Goal: Task Accomplishment & Management: Complete application form

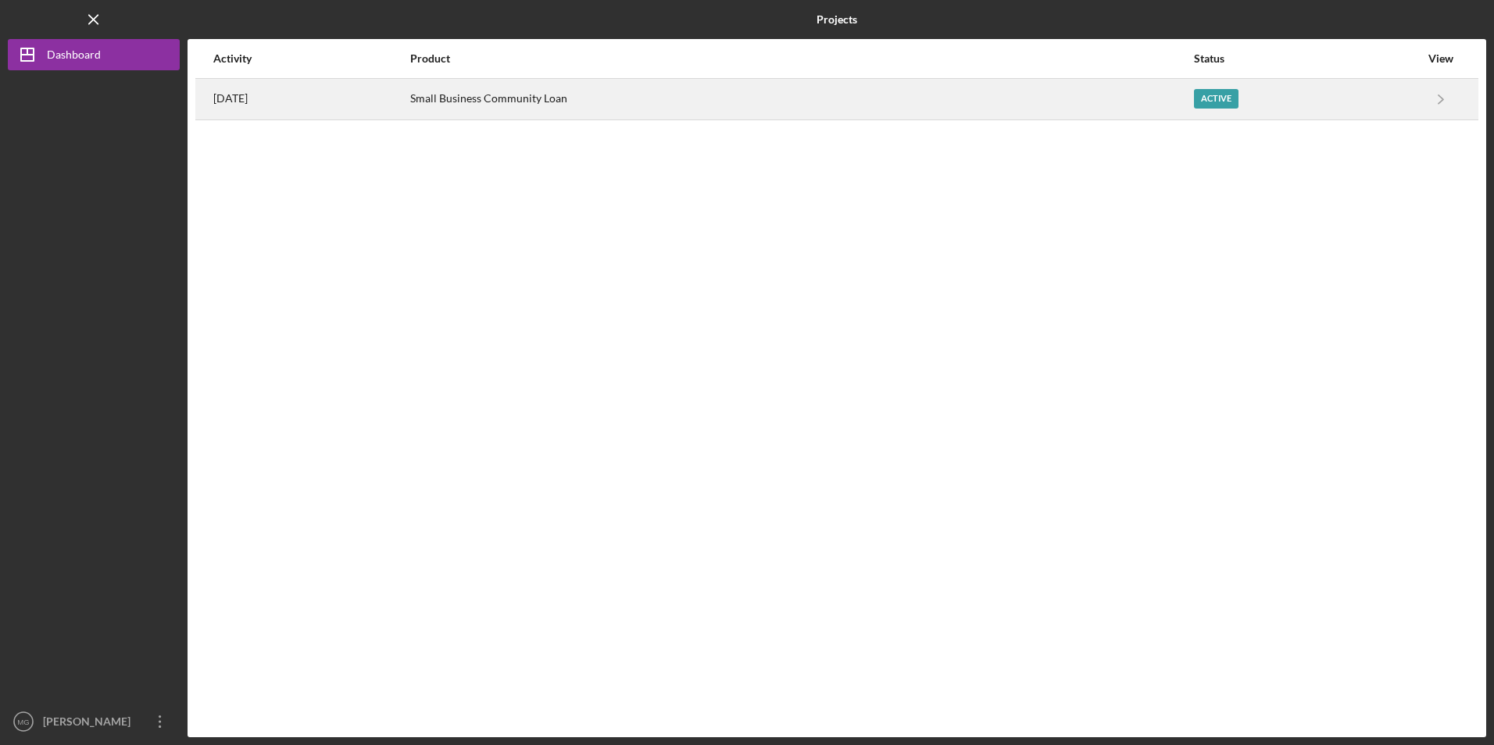
click at [356, 101] on div "3 days ago" at bounding box center [310, 99] width 195 height 39
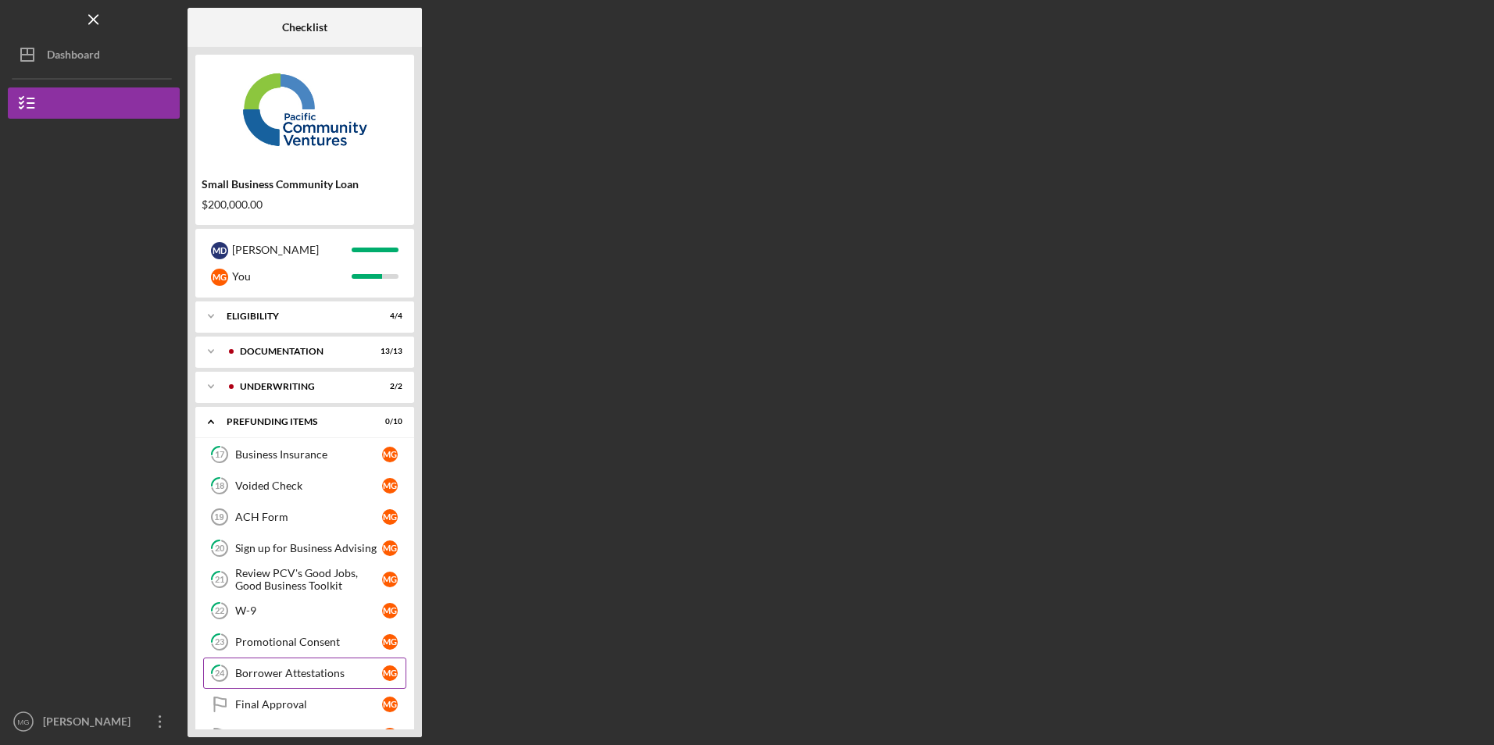
click at [270, 682] on link "24 Borrower Attestations M G" at bounding box center [304, 673] width 203 height 31
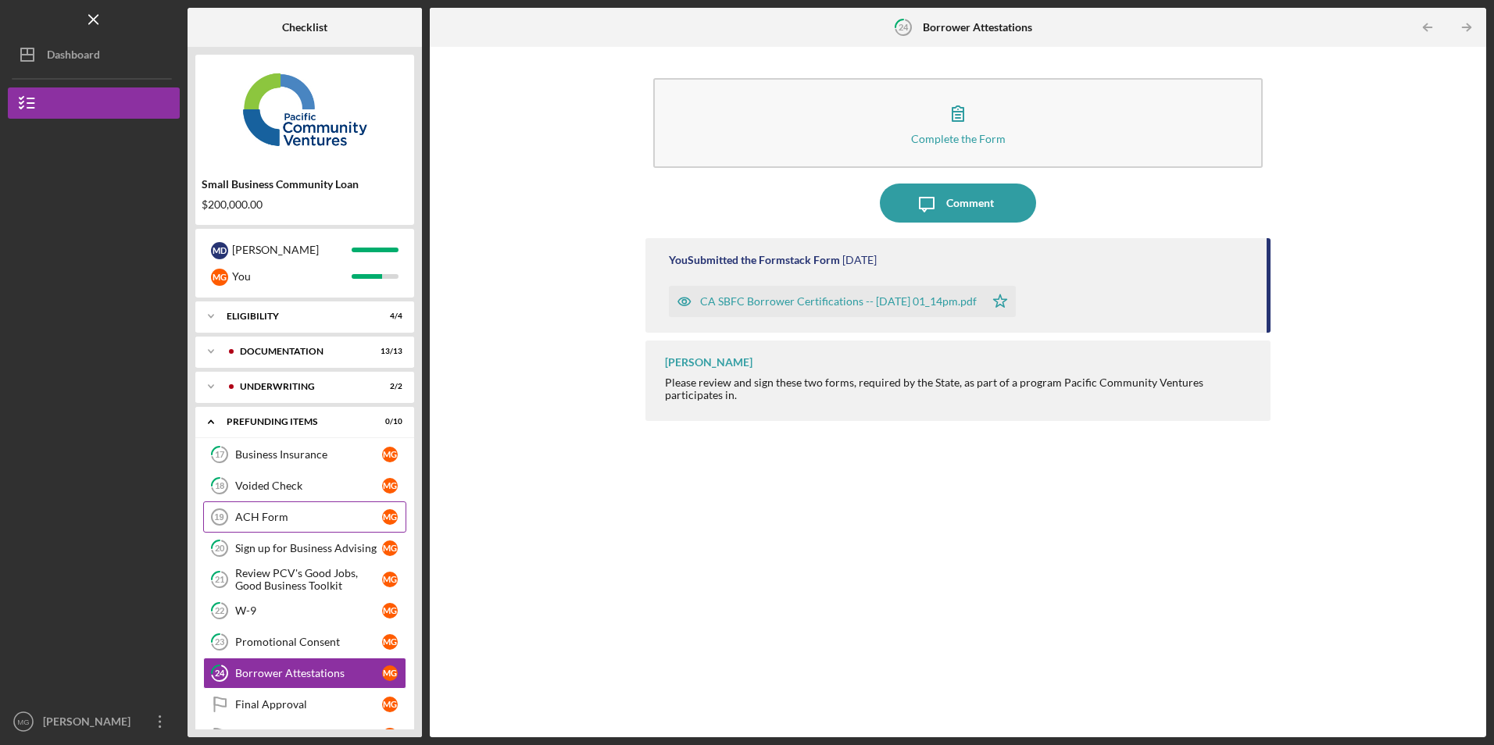
click at [255, 513] on div "ACH Form" at bounding box center [308, 517] width 147 height 12
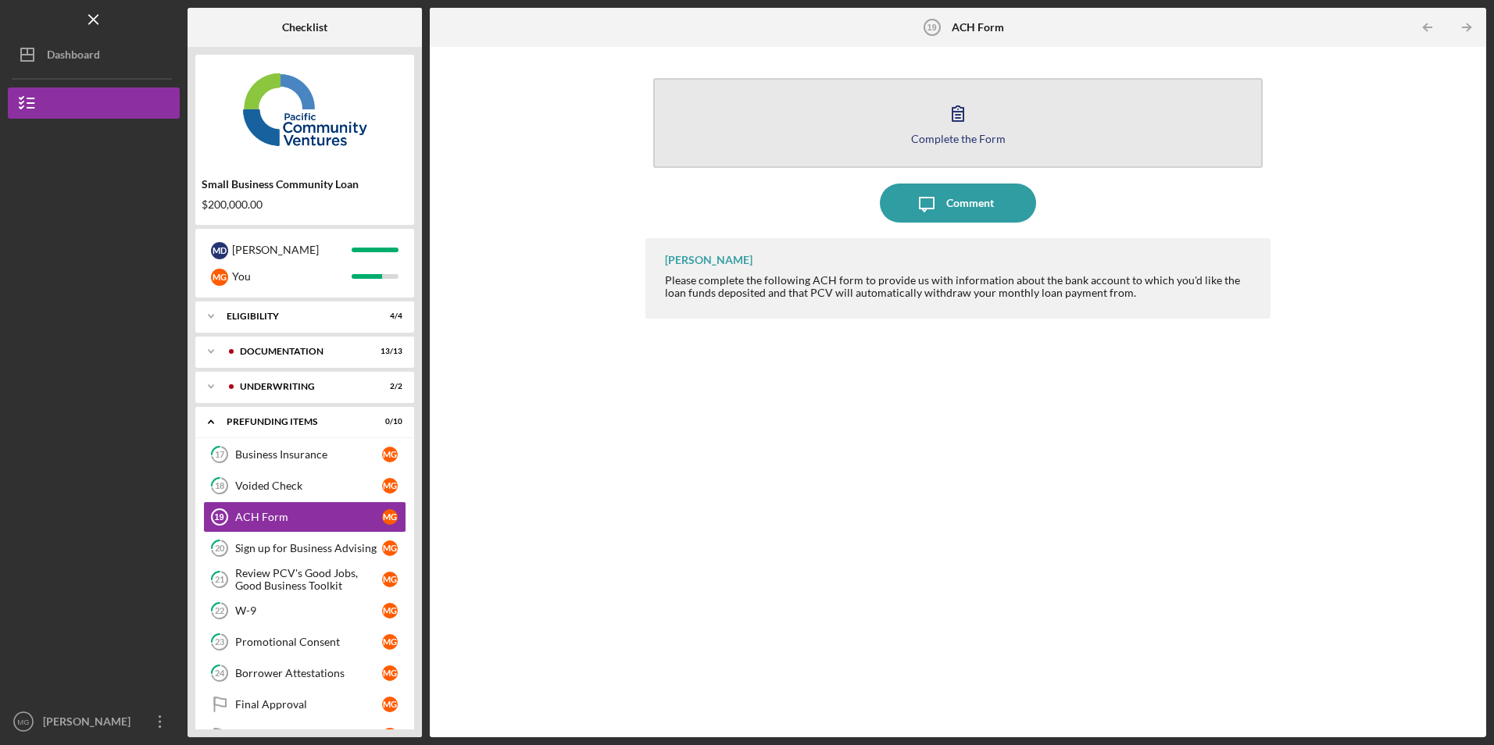
click at [774, 145] on button "Complete the Form Form" at bounding box center [957, 123] width 609 height 90
click at [828, 140] on button "Complete the Form Form" at bounding box center [957, 123] width 609 height 90
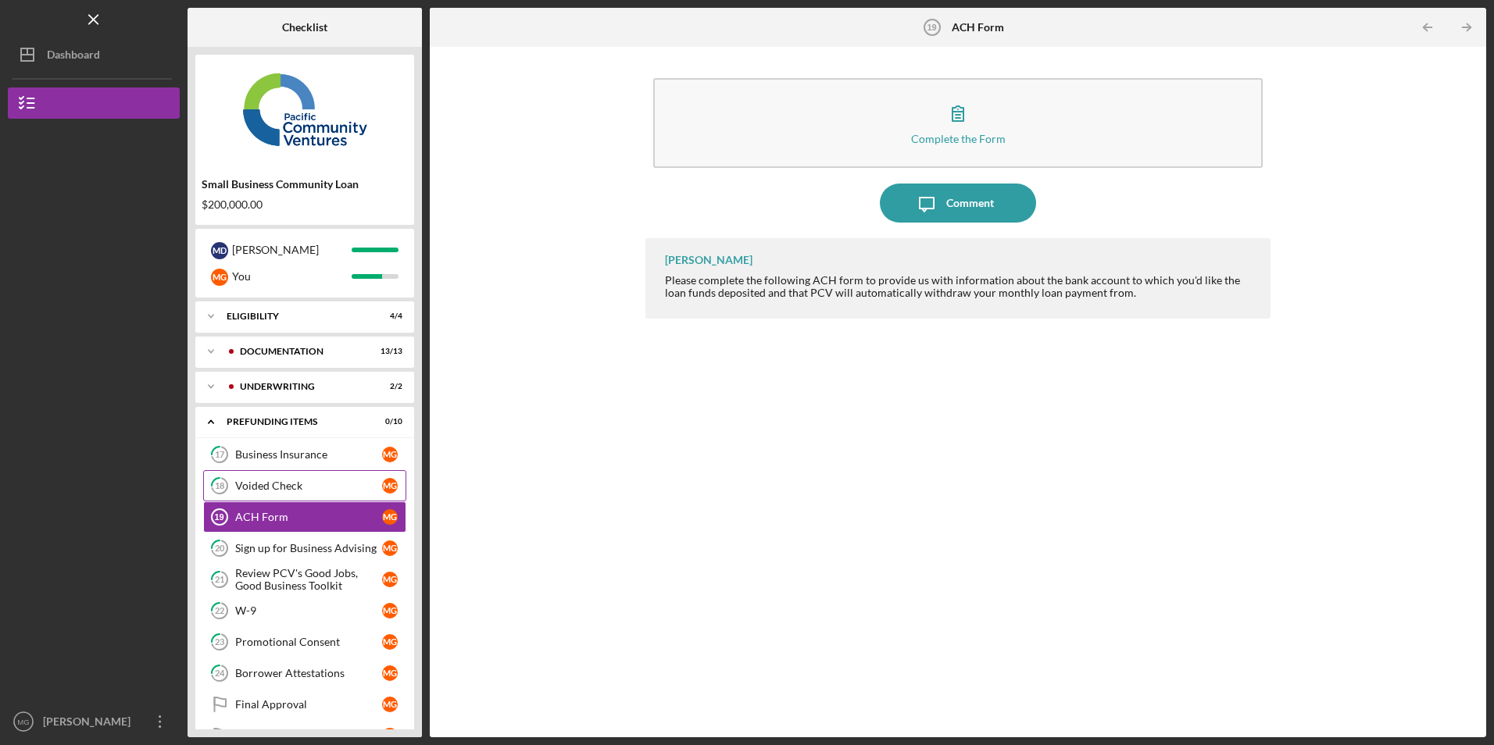
click at [294, 489] on div "Voided Check" at bounding box center [308, 486] width 147 height 12
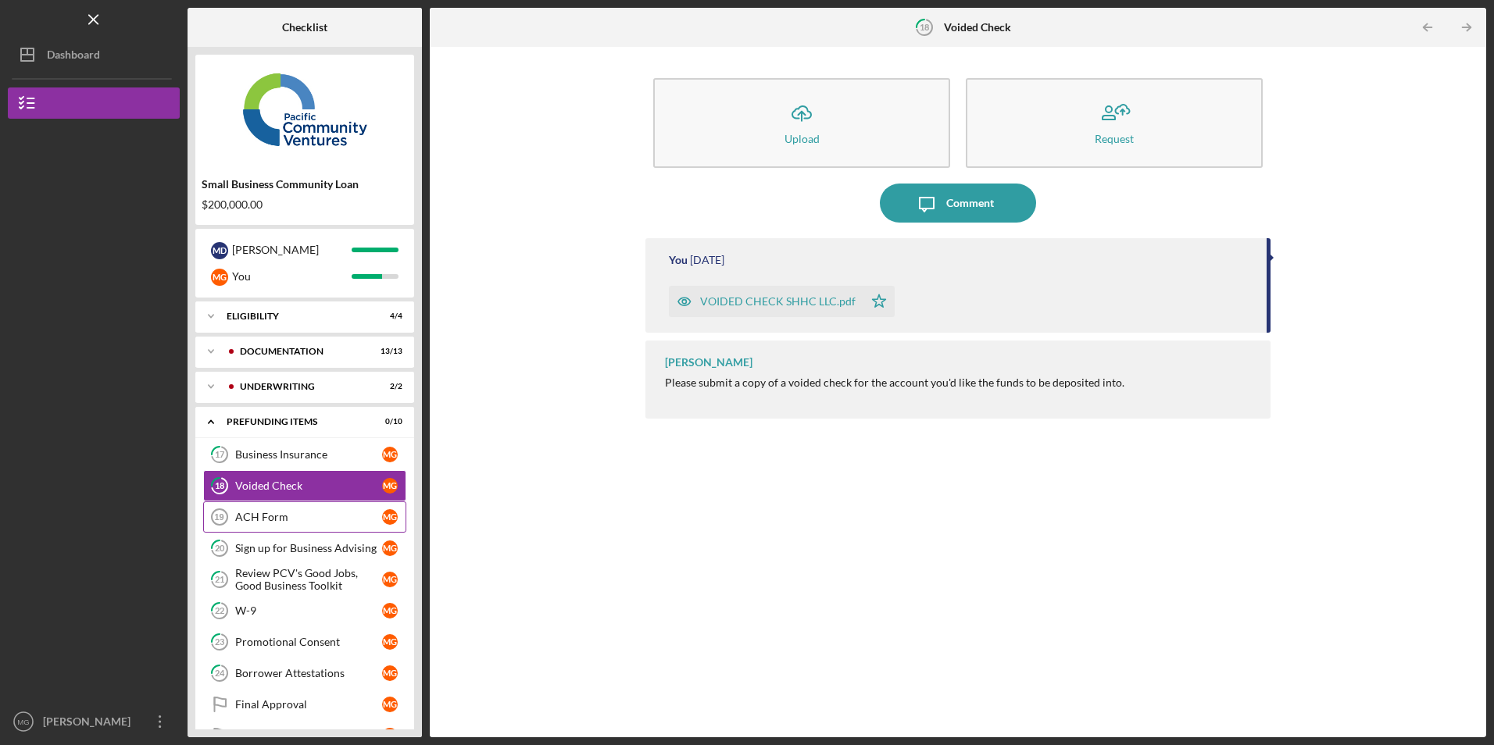
click at [285, 503] on link "ACH Form 19 ACH Form M G" at bounding box center [304, 517] width 203 height 31
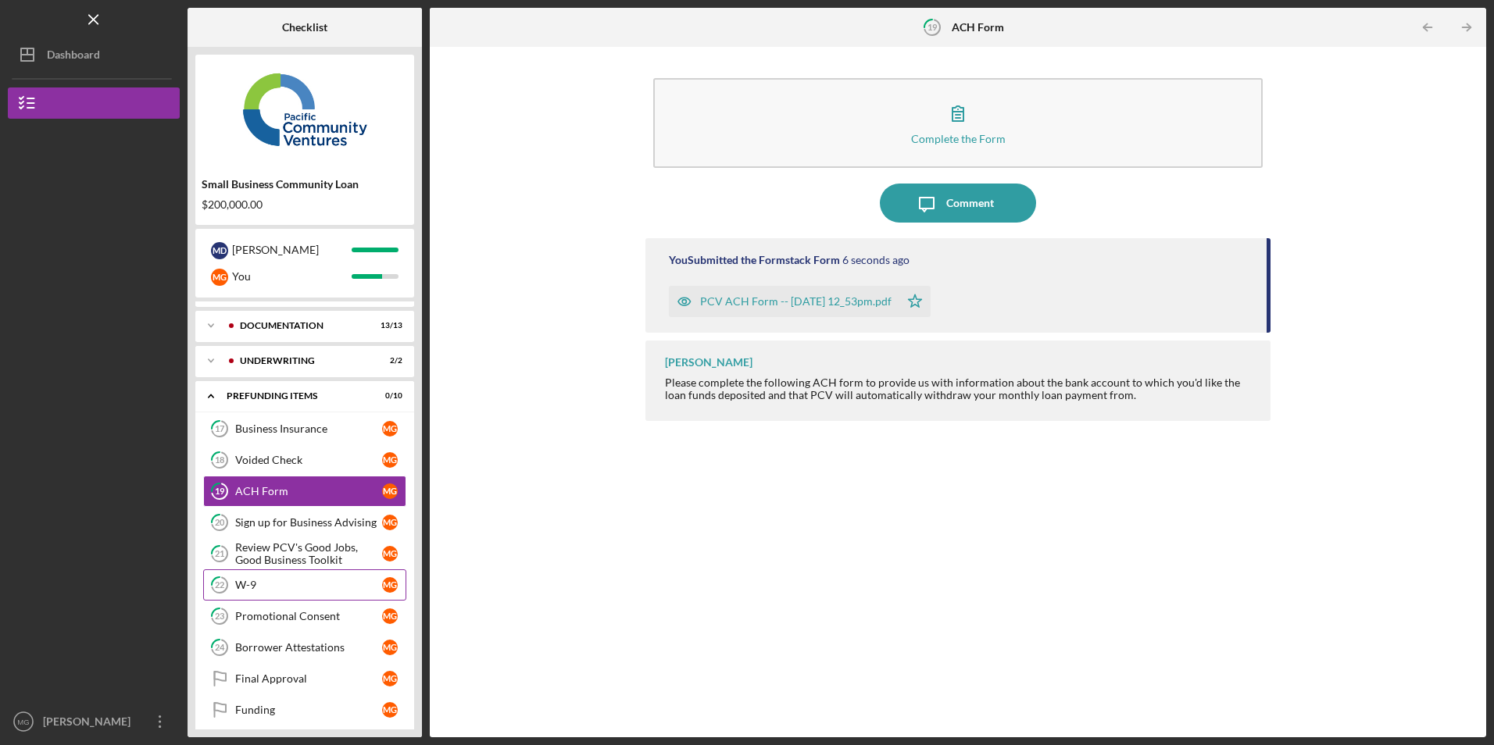
scroll to position [37, 0]
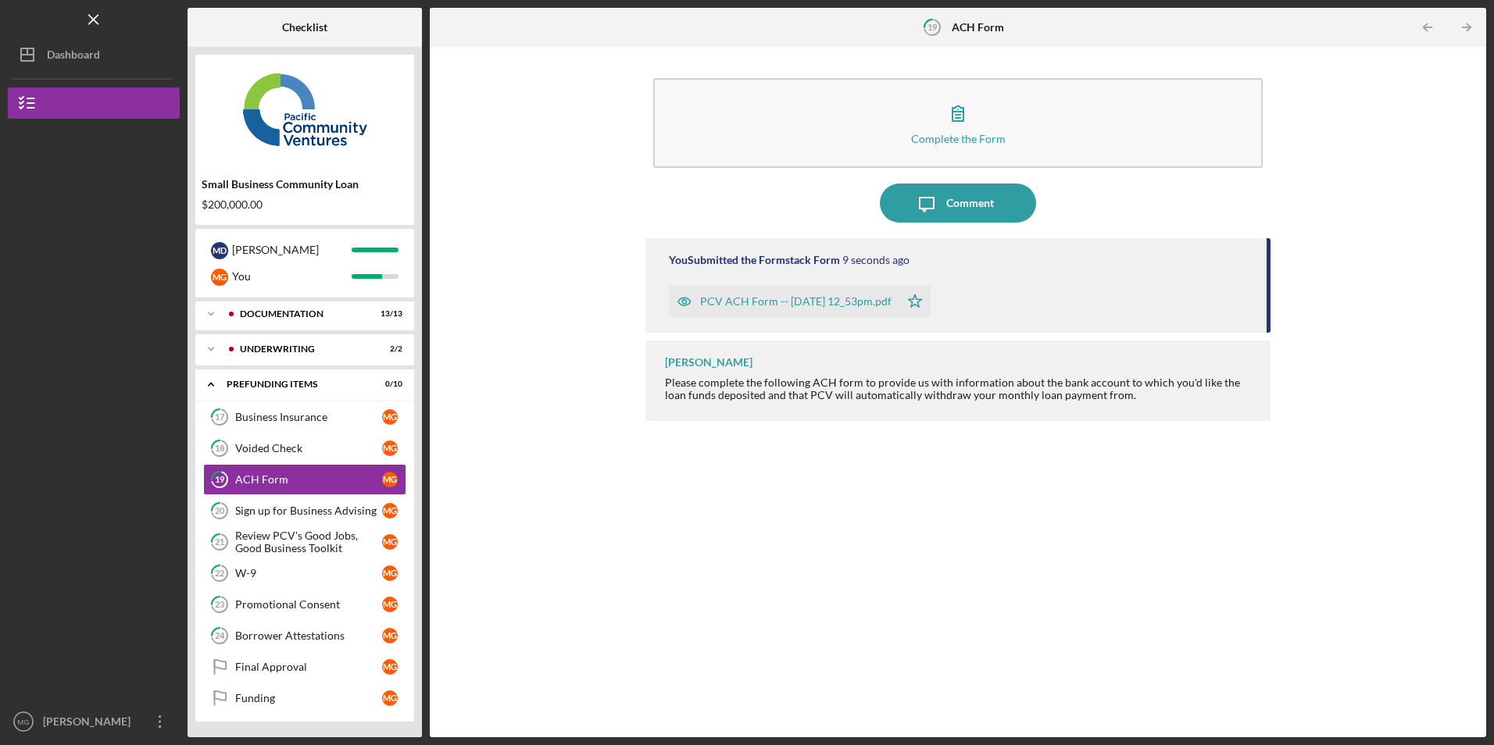
drag, startPoint x: 156, startPoint y: 723, endPoint x: 148, endPoint y: 692, distance: 31.7
click at [155, 723] on icon "Icon/Overflow" at bounding box center [160, 721] width 39 height 39
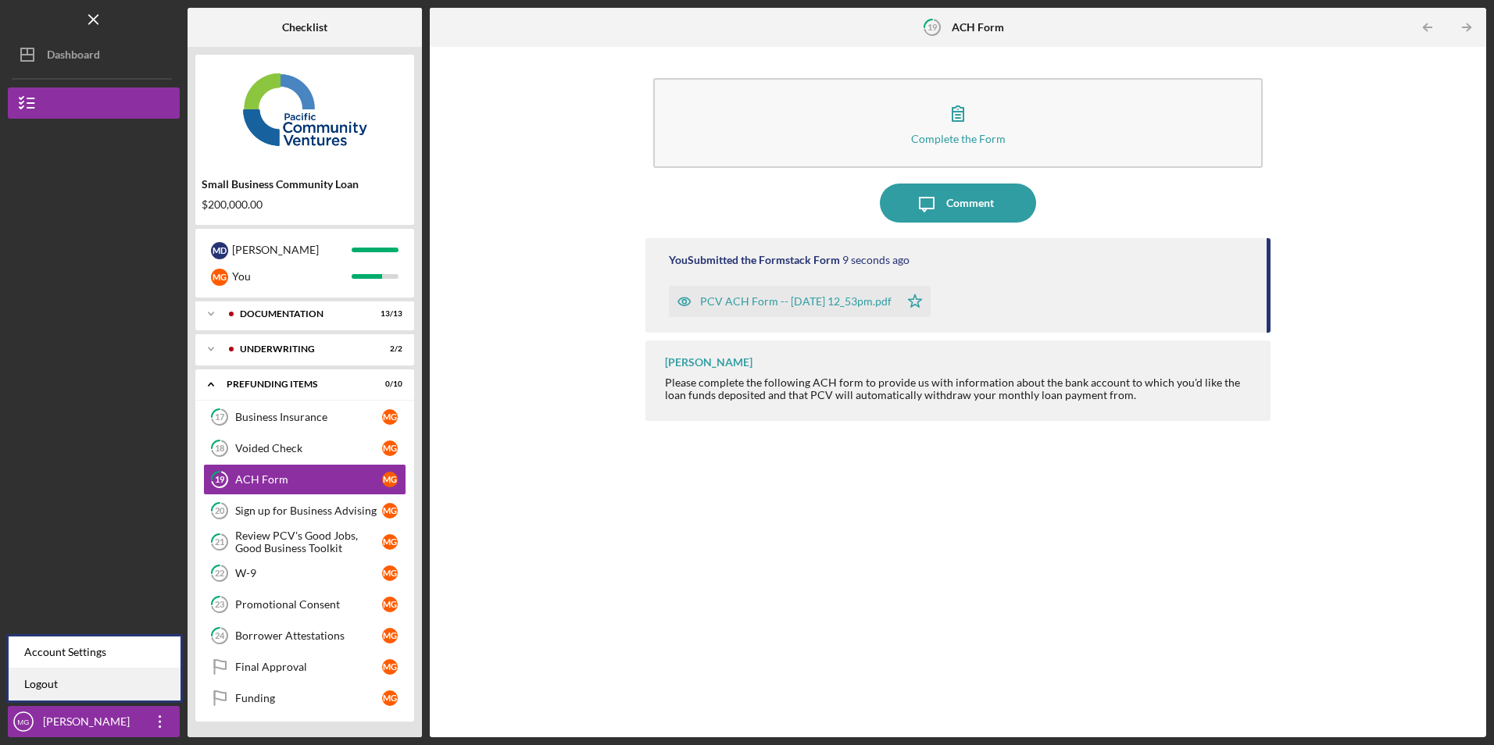
click at [144, 691] on link "Logout" at bounding box center [95, 685] width 172 height 32
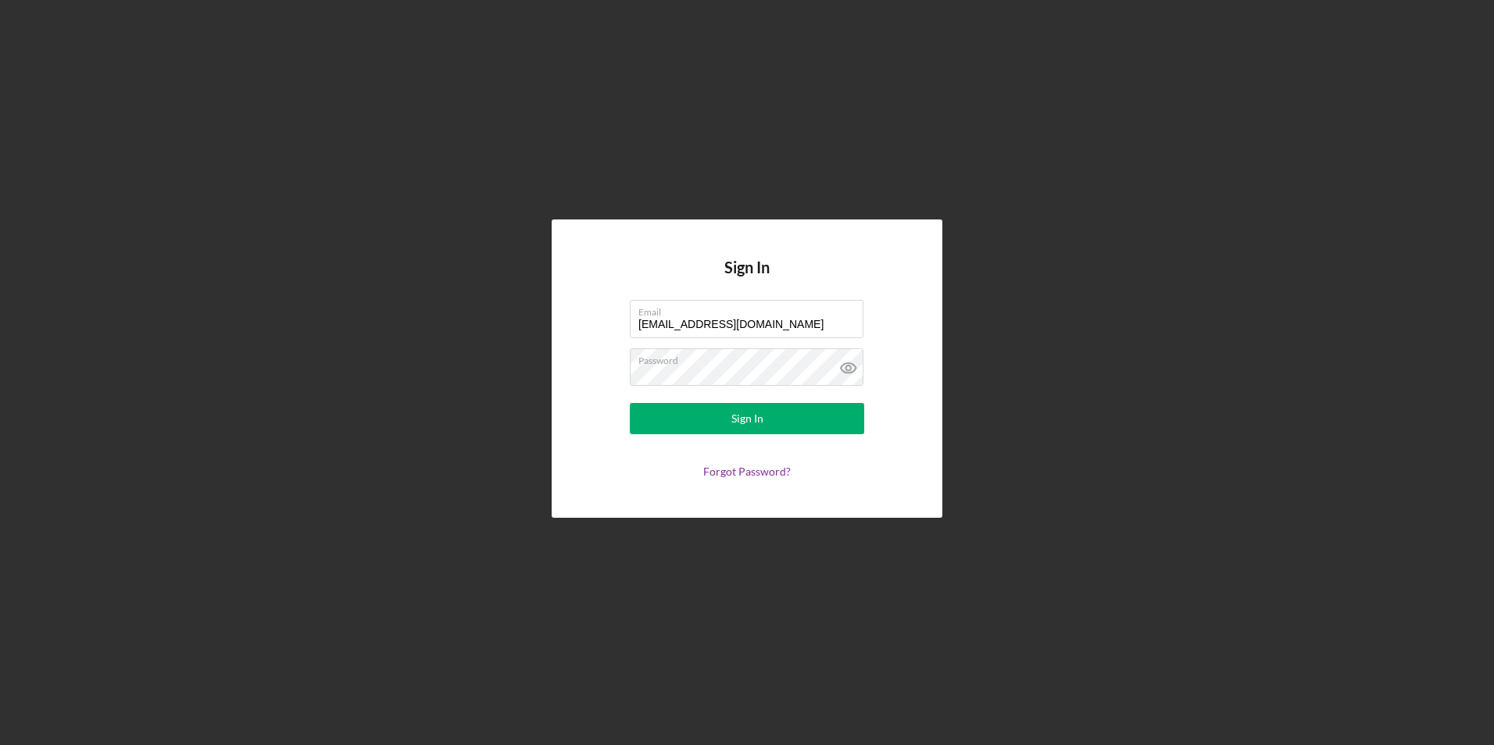
drag, startPoint x: 705, startPoint y: 330, endPoint x: 623, endPoint y: 309, distance: 84.7
click at [626, 316] on form "Email [EMAIL_ADDRESS][DOMAIN_NAME] Password Sign In Forgot Password?" at bounding box center [747, 389] width 312 height 178
type input "[EMAIL_ADDRESS][DOMAIN_NAME]"
click at [659, 426] on button "Sign In" at bounding box center [747, 418] width 234 height 31
